Goal: Check status

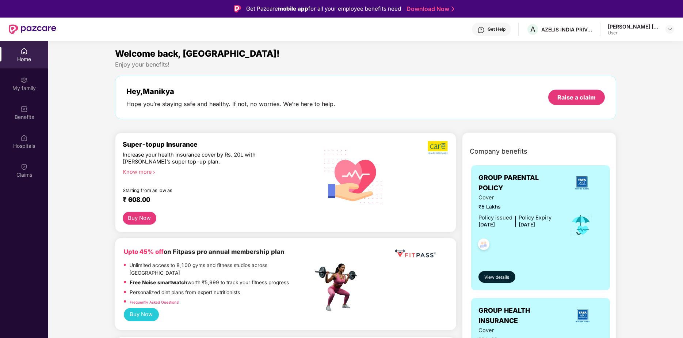
click at [616, 31] on div "User" at bounding box center [633, 33] width 51 height 6
click at [29, 162] on div "Claims" at bounding box center [24, 169] width 48 height 27
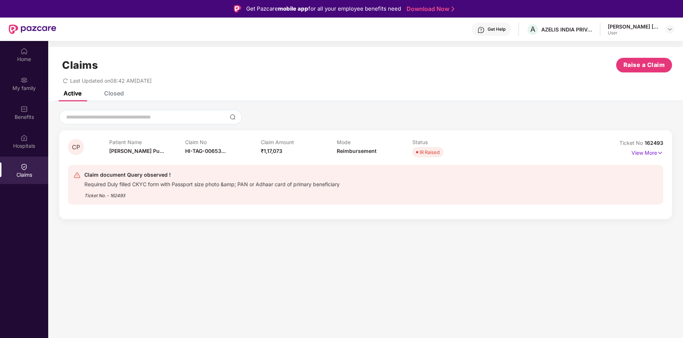
click at [180, 239] on section "Claims Raise a Claim Last Updated on 08:42 AM[DATE] Active Closed CP Patient Na…" at bounding box center [365, 210] width 635 height 338
drag, startPoint x: 92, startPoint y: 182, endPoint x: 323, endPoint y: 188, distance: 231.1
click at [323, 188] on div "Claim document Query observed ! Required Duly filled CKYC form with Passport si…" at bounding box center [211, 184] width 255 height 29
drag, startPoint x: 323, startPoint y: 188, endPoint x: 622, endPoint y: 278, distance: 311.8
click at [618, 283] on section "Claims Raise a Claim Last Updated on 08:42 AM[DATE] Active Closed CP Patient Na…" at bounding box center [365, 210] width 635 height 338
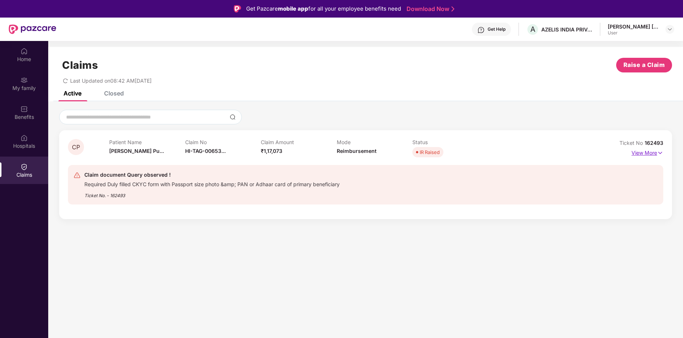
click at [653, 154] on p "View More" at bounding box center [648, 152] width 32 height 10
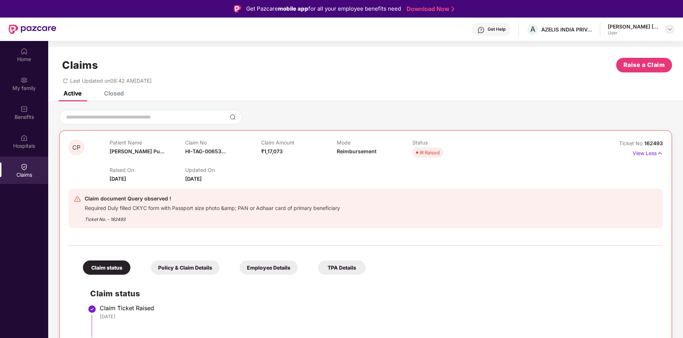
click at [671, 26] on img at bounding box center [670, 29] width 6 height 6
click at [597, 43] on div "Logout" at bounding box center [635, 46] width 95 height 14
